Goal: Transaction & Acquisition: Purchase product/service

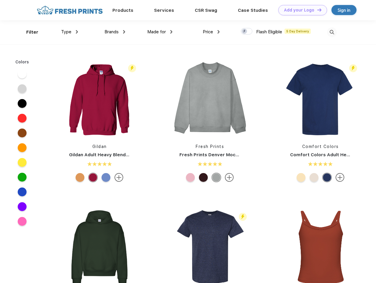
scroll to position [0, 0]
click at [301, 10] on link "Add your Logo Design Tool" at bounding box center [302, 10] width 49 height 10
click at [0, 0] on div "Design Tool" at bounding box center [0, 0] width 0 height 0
click at [317, 10] on link "Add your Logo Design Tool" at bounding box center [302, 10] width 49 height 10
click at [28, 32] on div "Filter" at bounding box center [32, 32] width 12 height 7
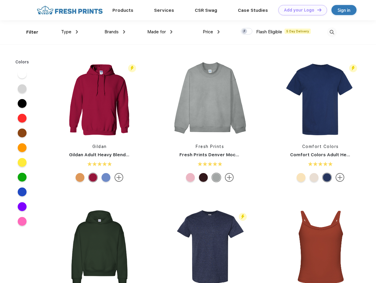
click at [70, 32] on span "Type" at bounding box center [66, 31] width 10 height 5
click at [115, 32] on span "Brands" at bounding box center [112, 31] width 14 height 5
click at [160, 32] on span "Made for" at bounding box center [156, 31] width 19 height 5
click at [211, 32] on span "Price" at bounding box center [208, 31] width 10 height 5
click at [247, 32] on div at bounding box center [247, 31] width 12 height 6
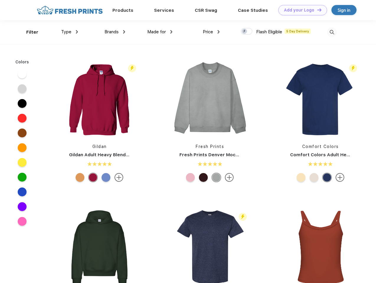
click at [245, 32] on input "checkbox" at bounding box center [243, 30] width 4 height 4
click at [332, 32] on img at bounding box center [332, 32] width 10 height 10
